Goal: Entertainment & Leisure: Consume media (video, audio)

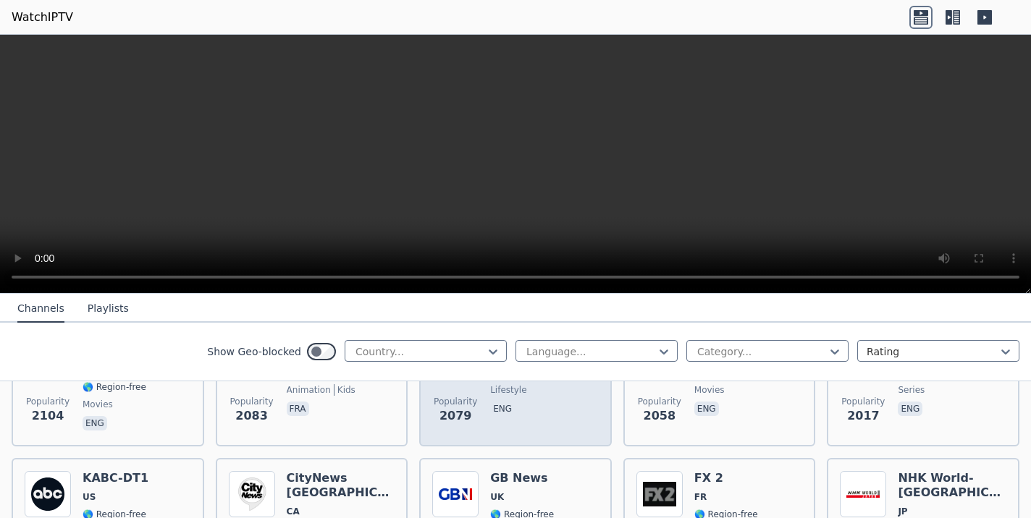
scroll to position [806, 0]
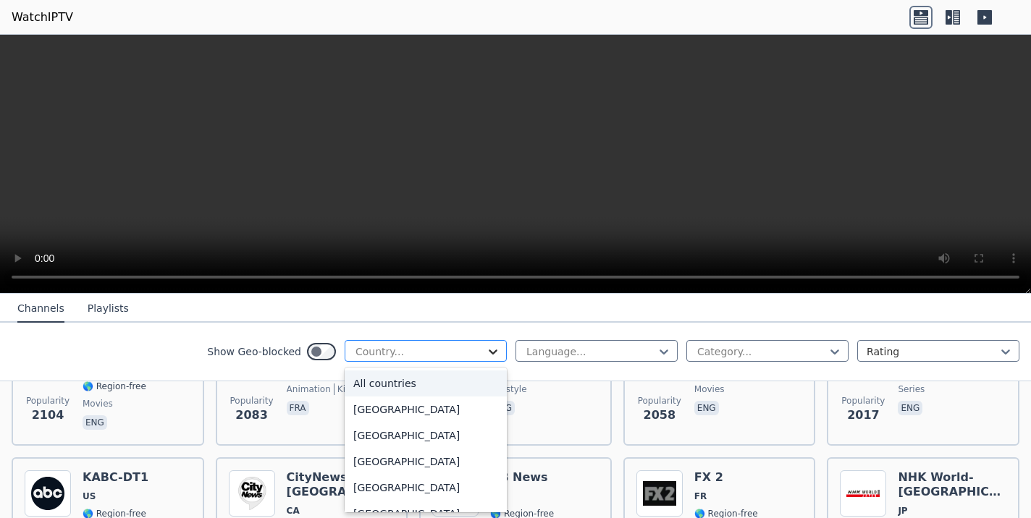
click at [486, 354] on icon at bounding box center [493, 351] width 14 height 14
type input "***"
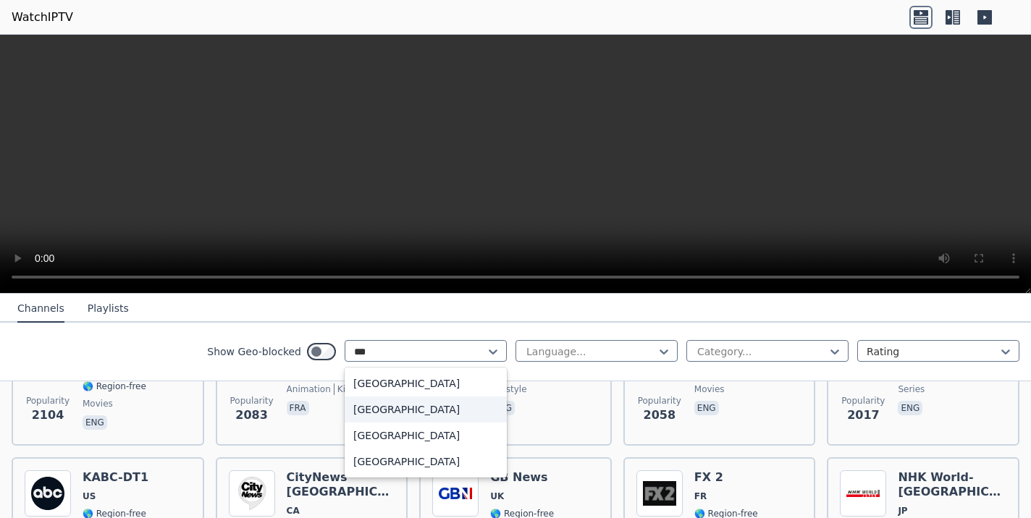
click at [373, 413] on div "[GEOGRAPHIC_DATA]" at bounding box center [425, 410] width 162 height 26
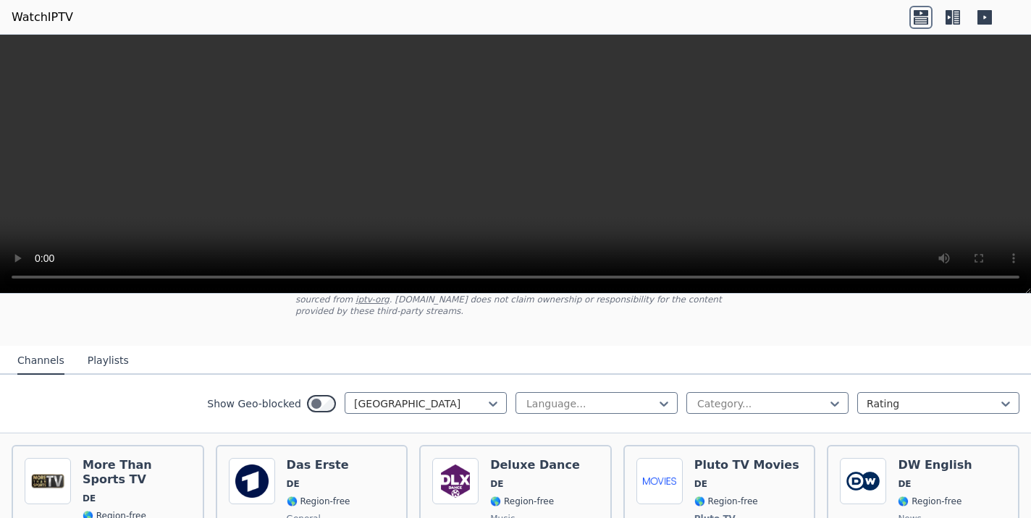
scroll to position [146, 0]
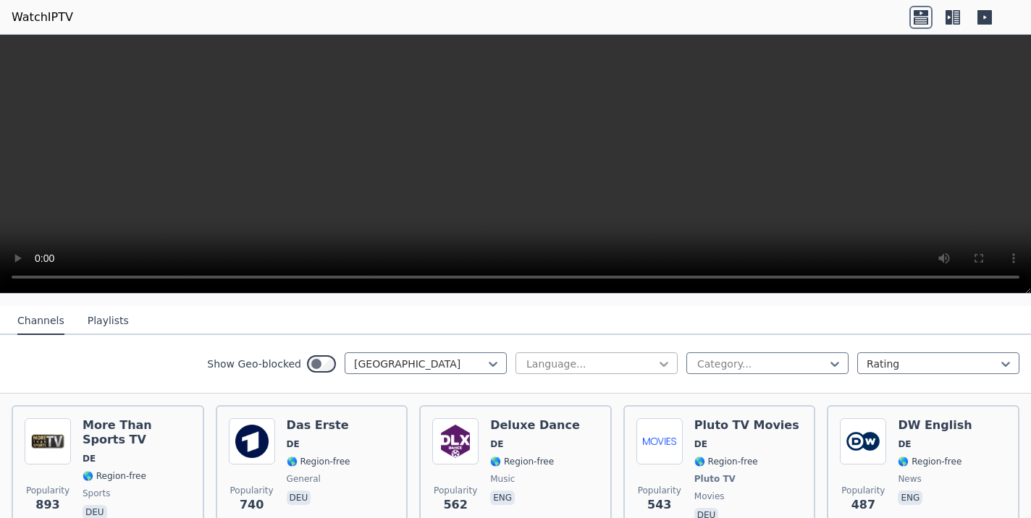
click at [656, 359] on icon at bounding box center [663, 364] width 14 height 14
type input "***"
click at [537, 394] on div "German" at bounding box center [596, 396] width 162 height 26
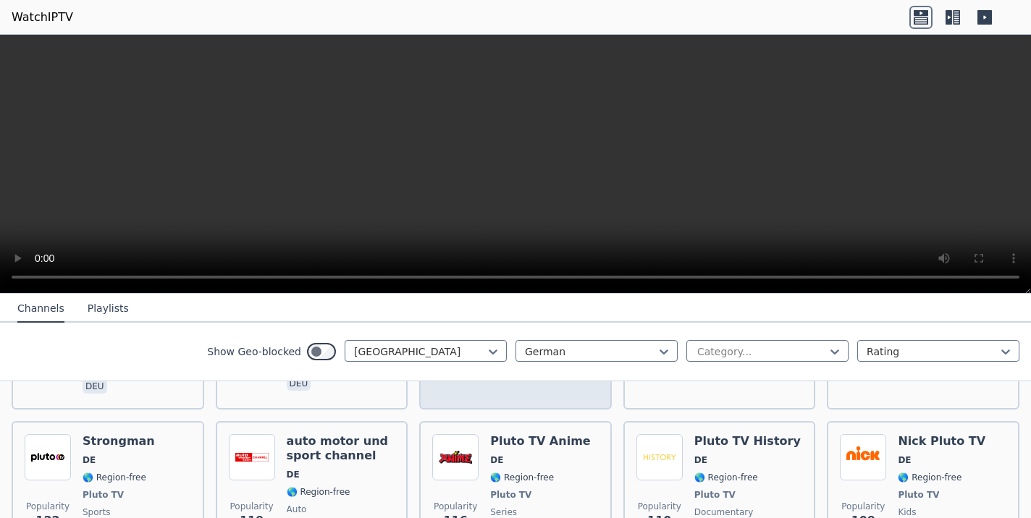
scroll to position [899, 0]
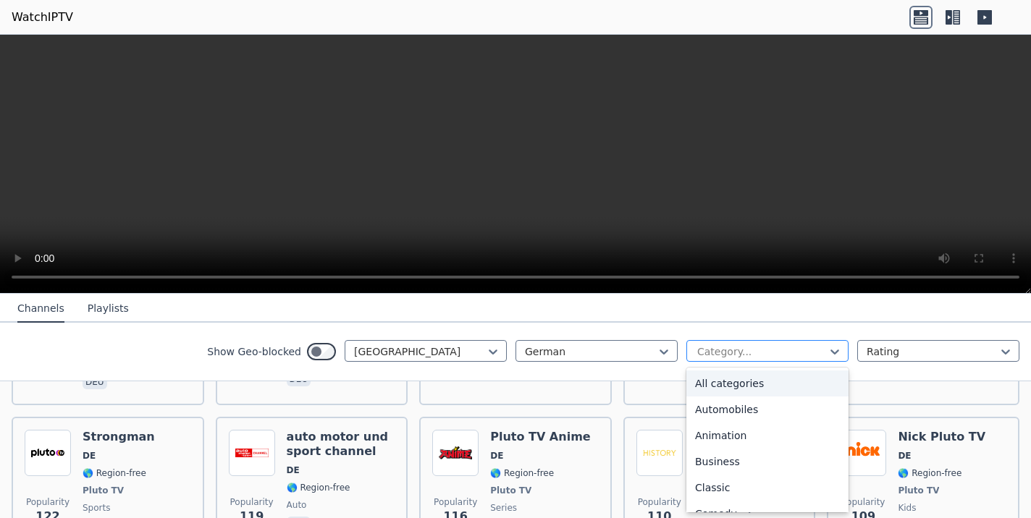
click at [774, 341] on div "Category..." at bounding box center [767, 351] width 162 height 22
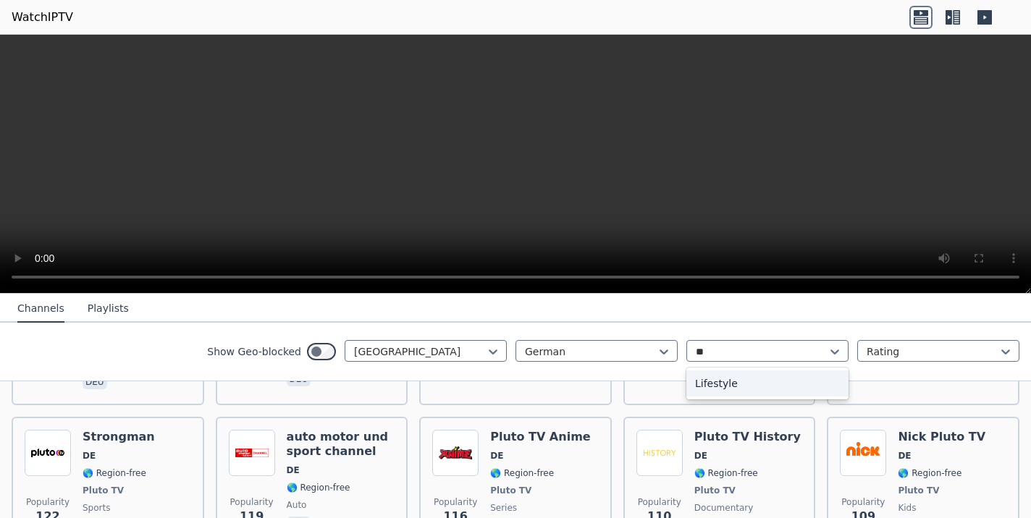
type input "*"
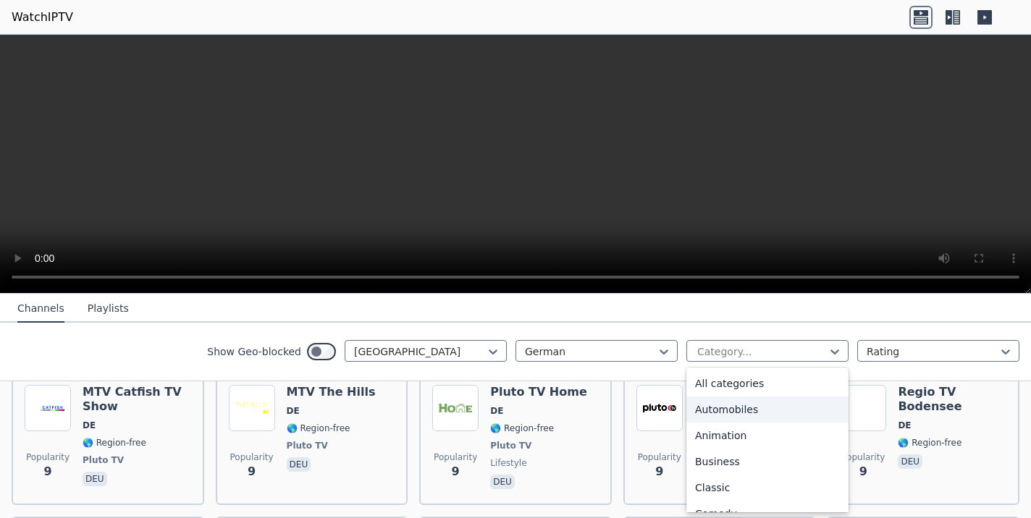
scroll to position [7345, 0]
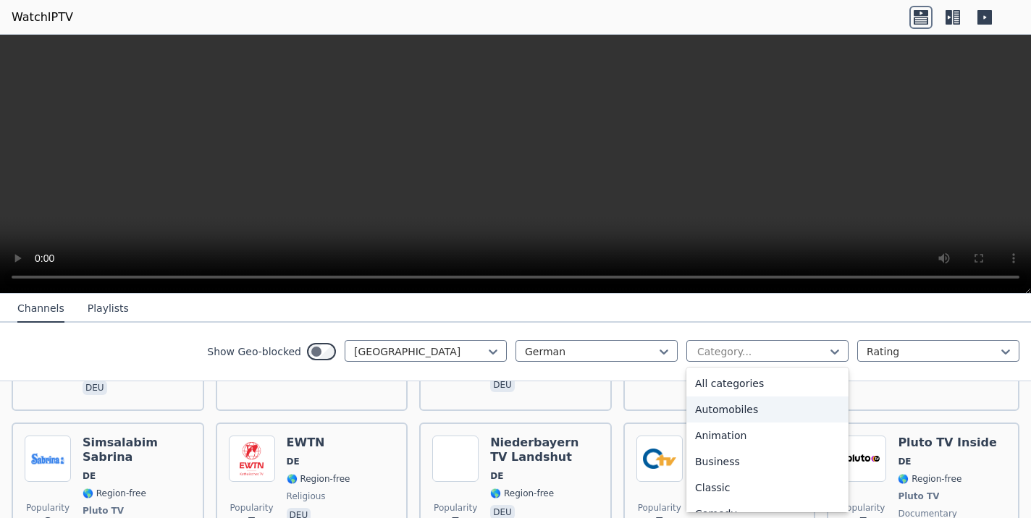
click at [780, 192] on video at bounding box center [515, 164] width 1031 height 259
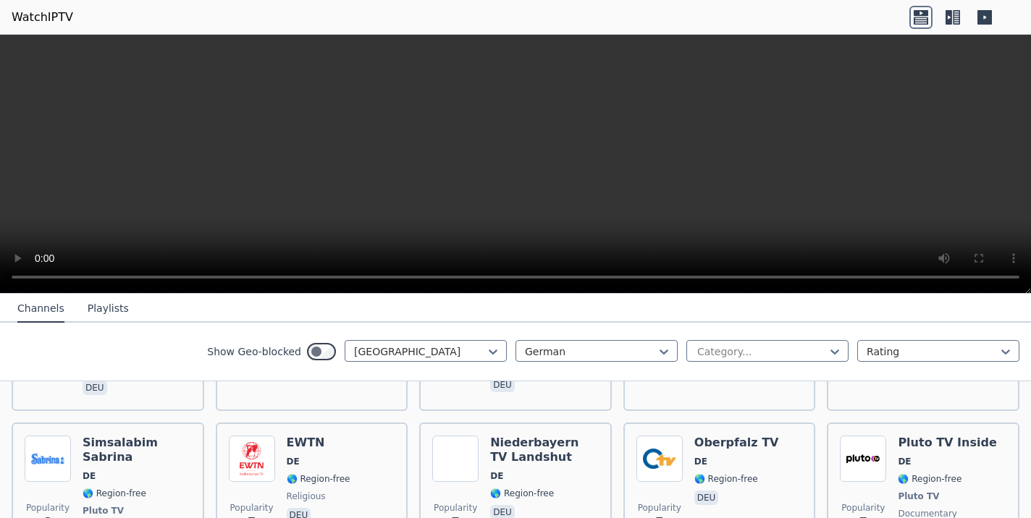
scroll to position [7346, 0]
